Goal: Information Seeking & Learning: Learn about a topic

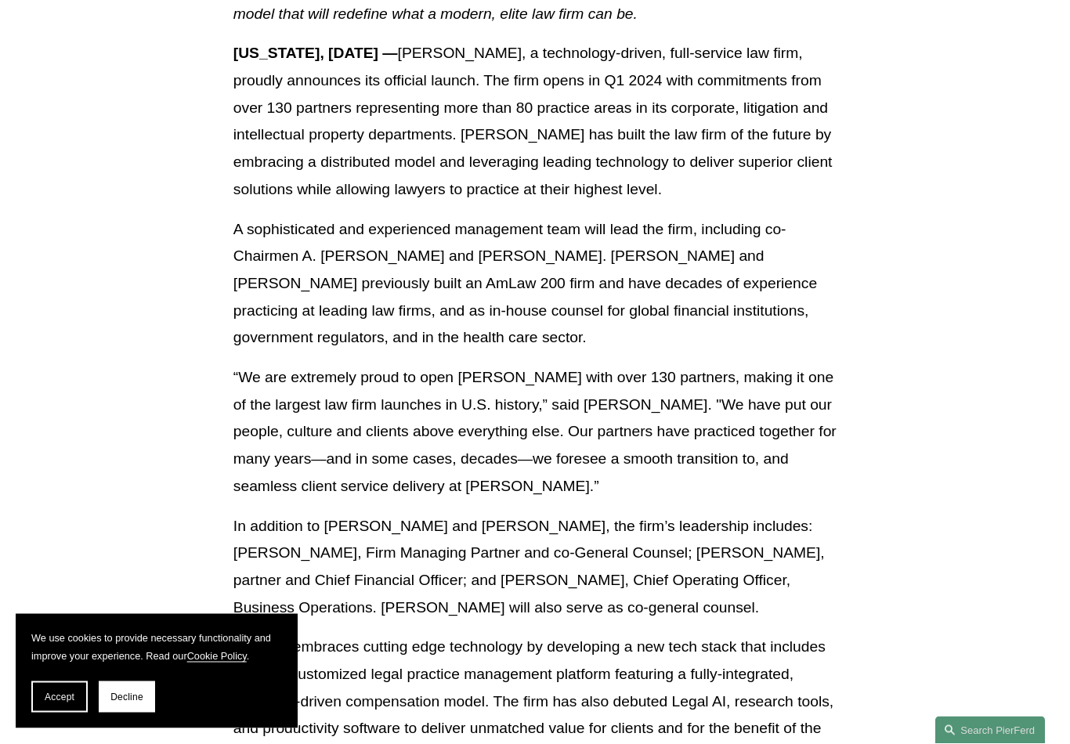
scroll to position [349, 0]
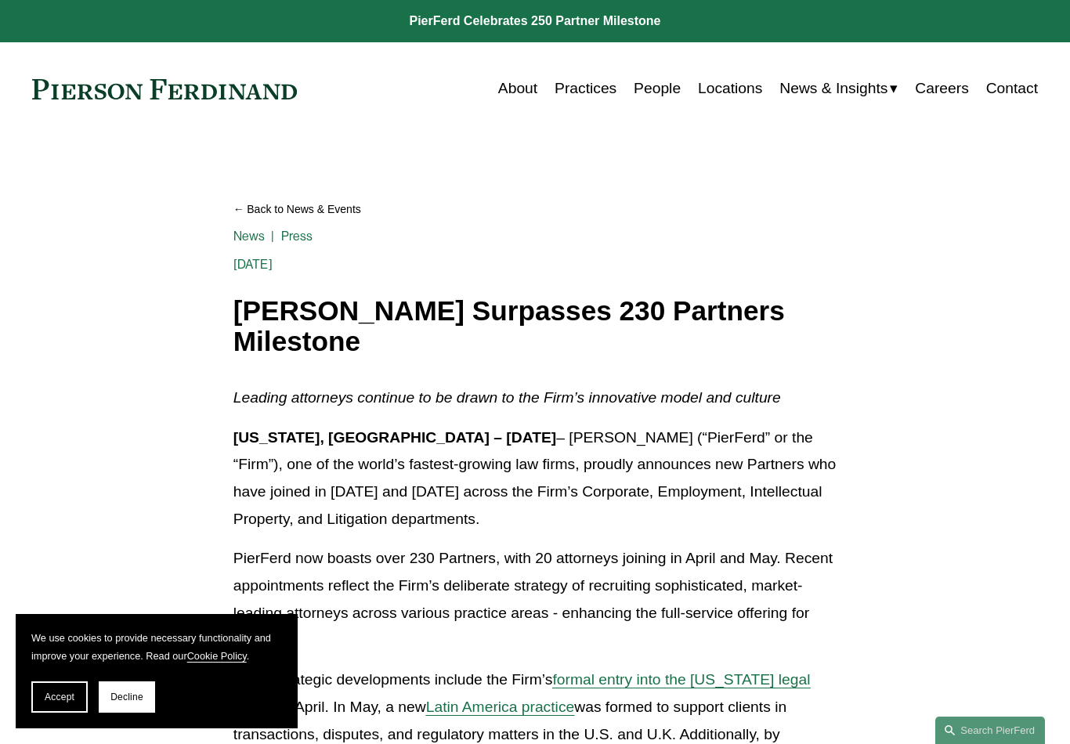
click at [523, 98] on link "About" at bounding box center [517, 89] width 39 height 31
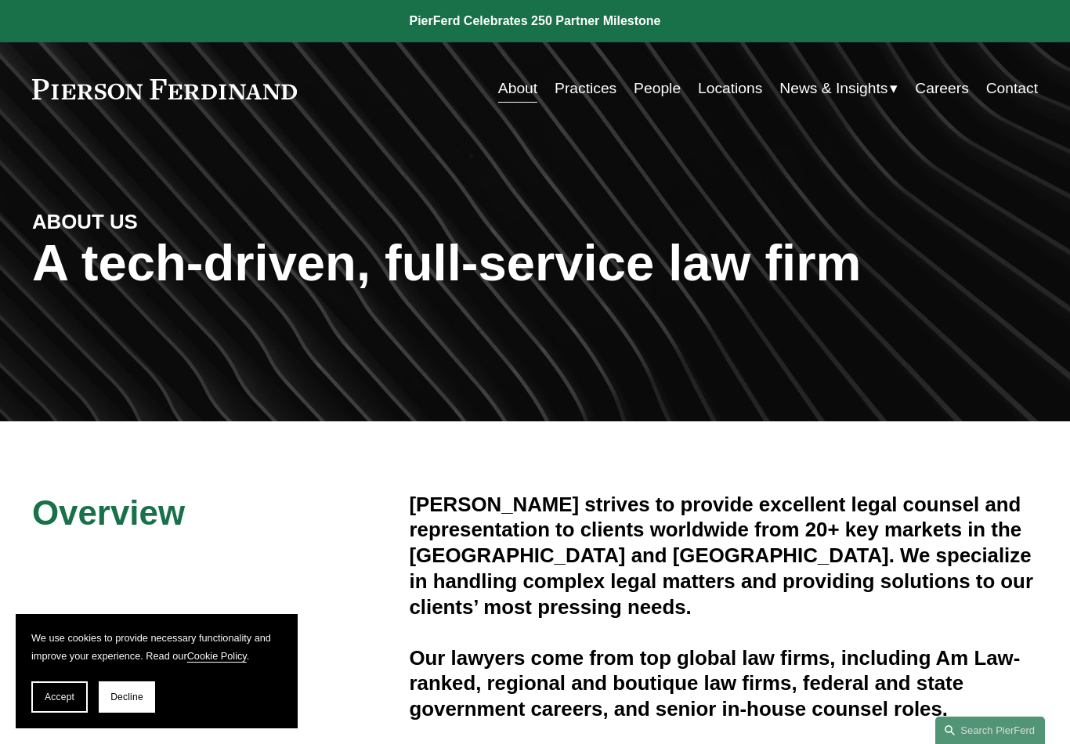
click at [661, 84] on link "People" at bounding box center [657, 89] width 47 height 31
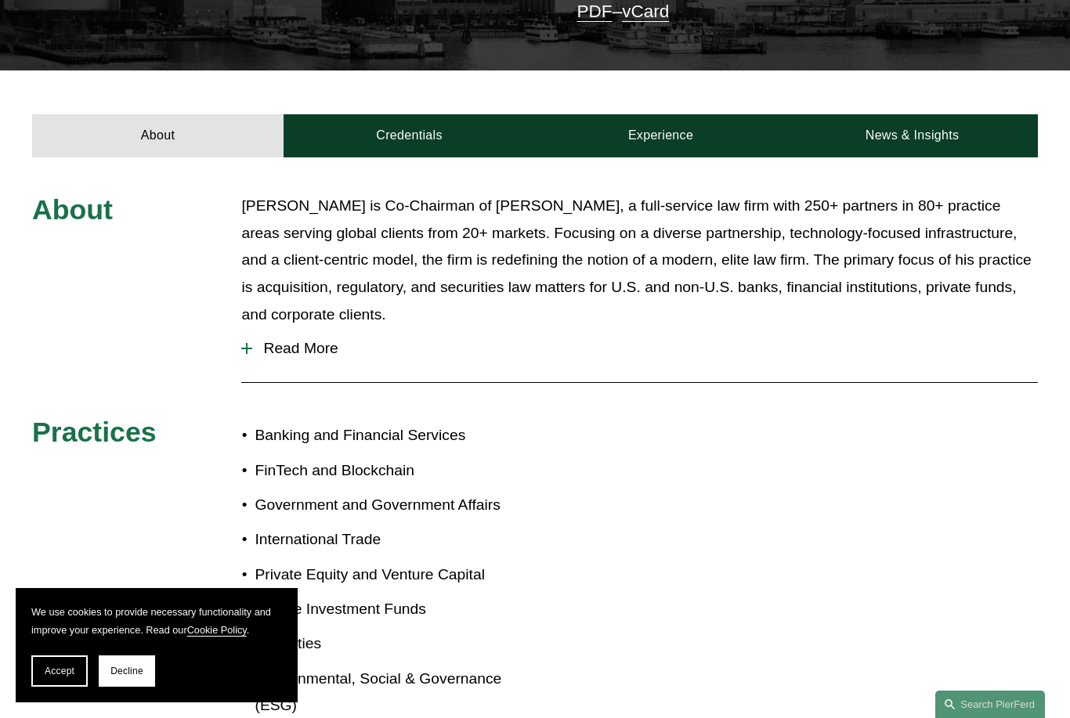
scroll to position [483, 0]
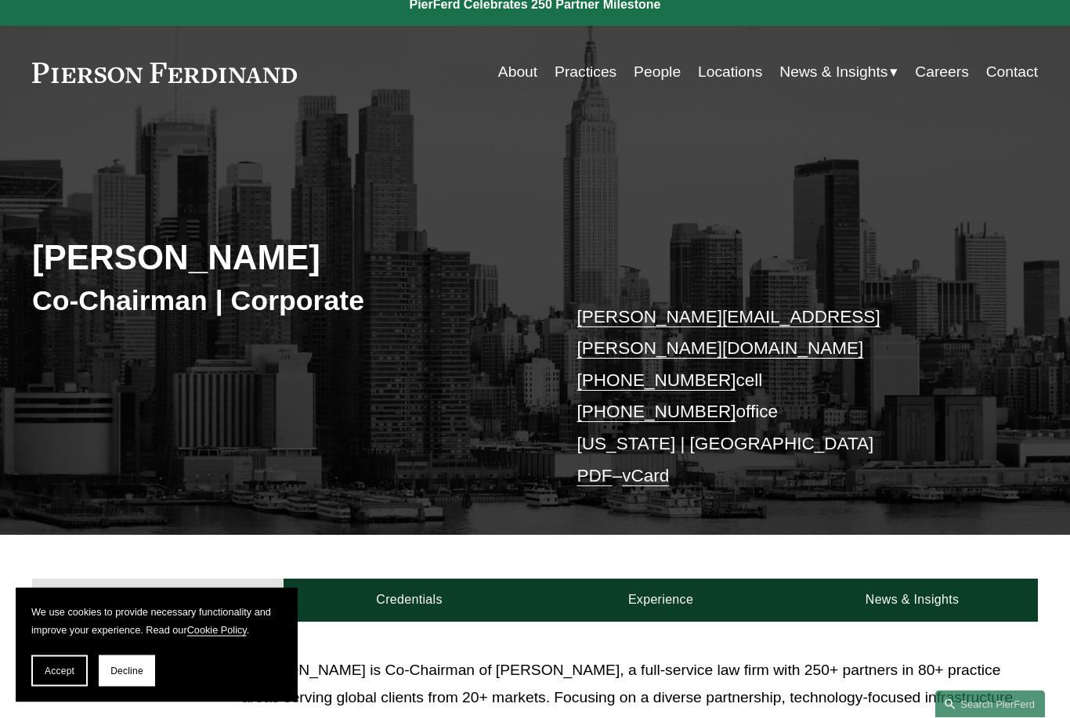
scroll to position [16, 0]
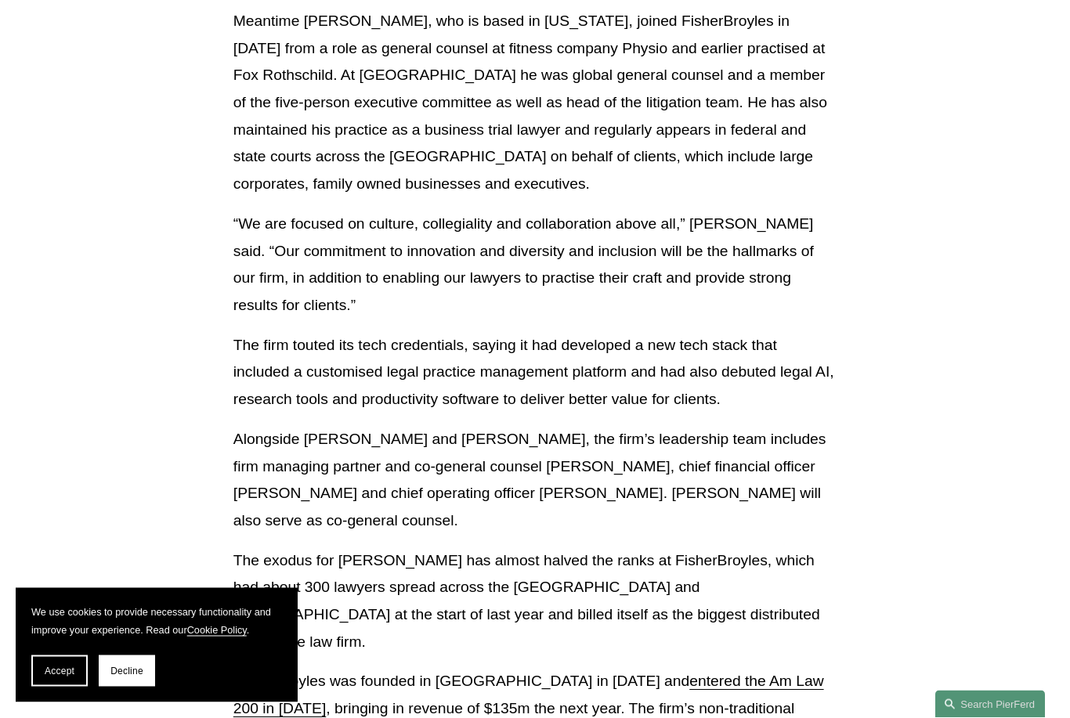
scroll to position [1282, 0]
